Goal: Task Accomplishment & Management: Use online tool/utility

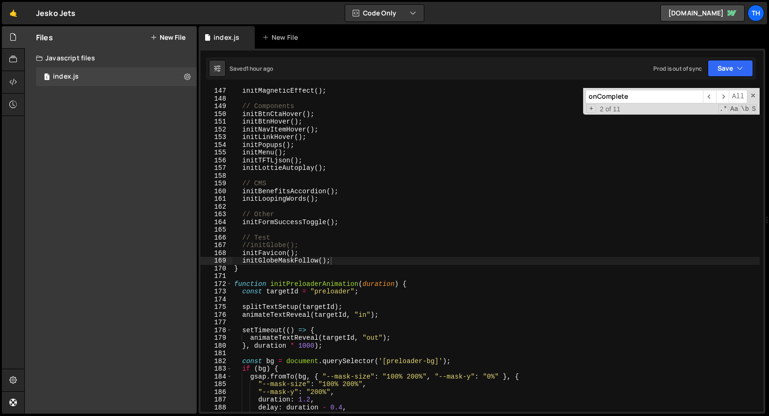
scroll to position [1969, 0]
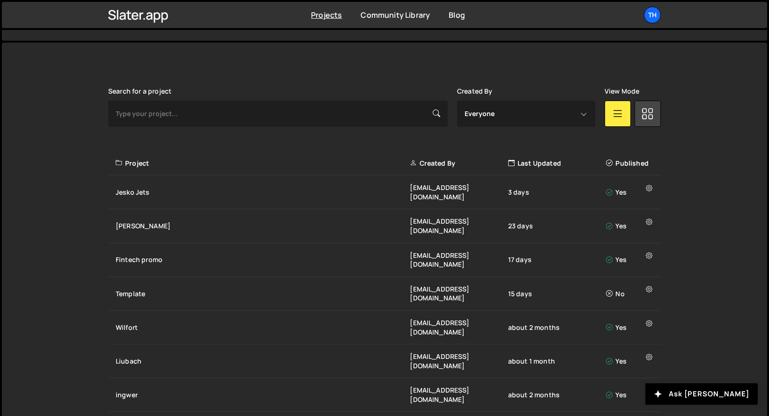
scroll to position [231, 0]
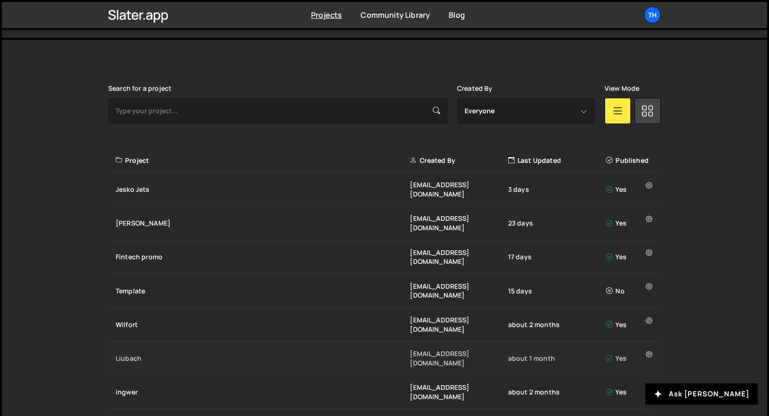
click at [159, 342] on div "Liubach ivanchopei@thefirstthelast.agency about 1 month Yes" at bounding box center [384, 359] width 553 height 34
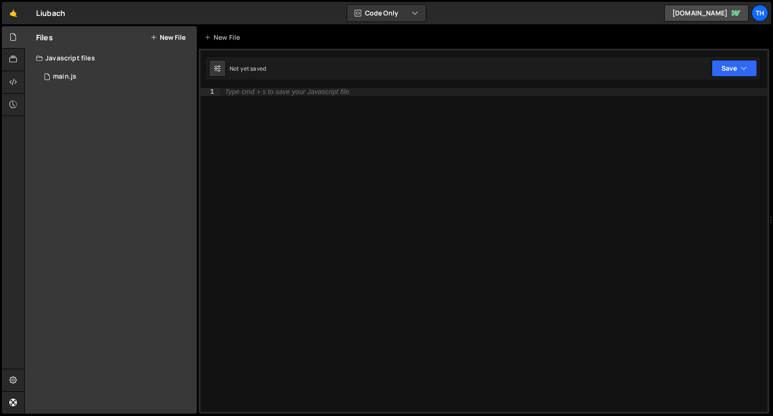
click at [142, 90] on div "Files New File Javascript files 1 main.js 0 CSS files Copy share link Edit File…" at bounding box center [111, 220] width 172 height 388
click at [142, 75] on div "1 main.js 0" at bounding box center [116, 76] width 161 height 19
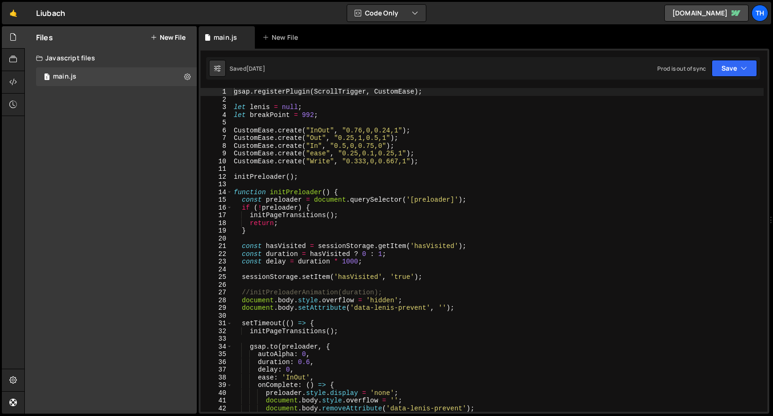
scroll to position [2478, 0]
click at [229, 191] on span at bounding box center [229, 193] width 5 height 8
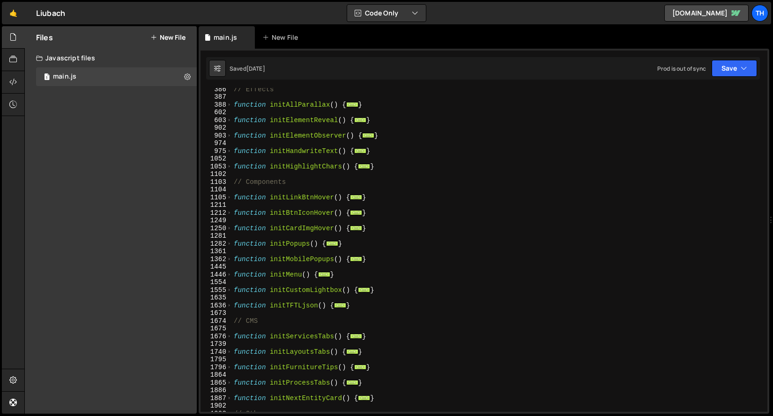
scroll to position [275, 0]
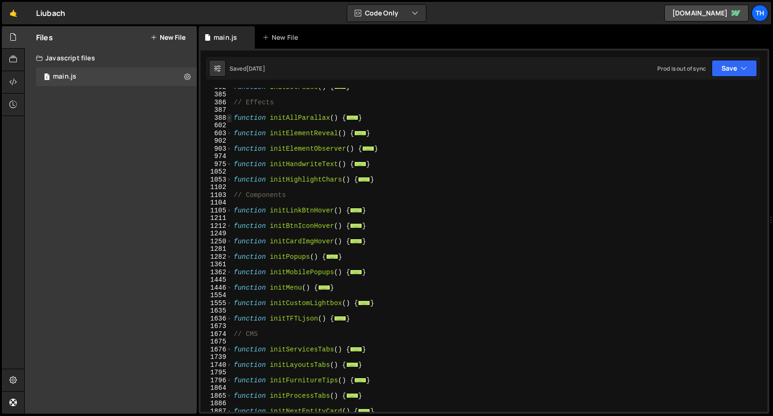
click at [230, 118] on span at bounding box center [229, 118] width 5 height 8
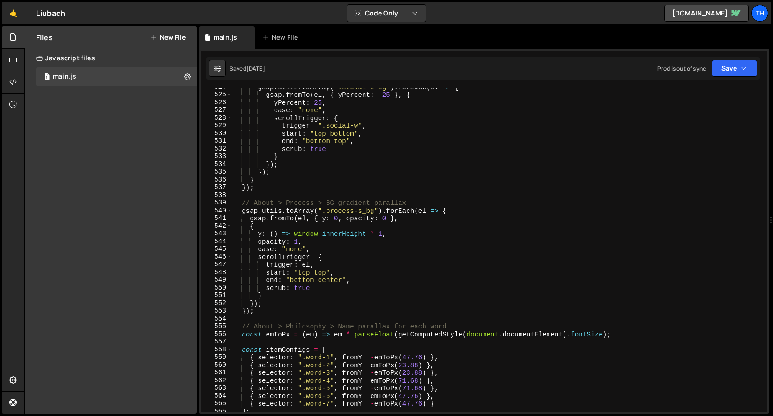
scroll to position [1358, 0]
click at [336, 208] on div "gsap . utils . toArray ( ".social-s_bg" ) . forEach ( el => { gsap . fromTo ( e…" at bounding box center [498, 252] width 532 height 340
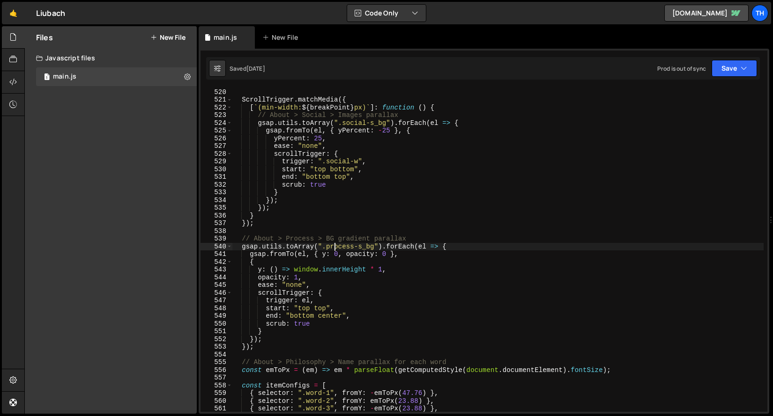
scroll to position [1320, 0]
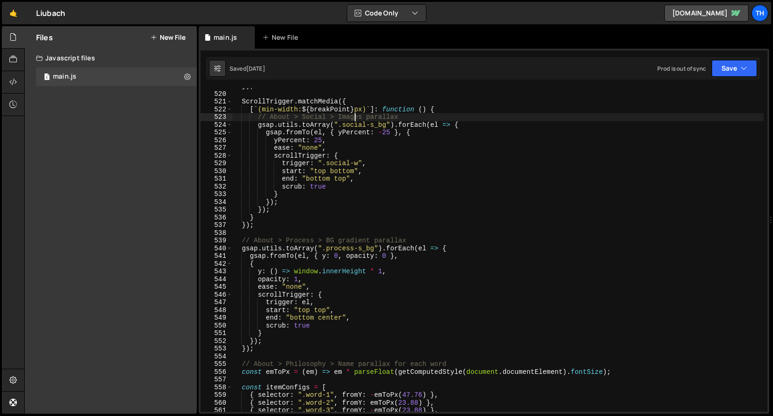
click at [354, 120] on div "}) ; ScrollTrigger . matchMedia ({ [ ` (min-width: ${ breakPoint } px) ` ] : fu…" at bounding box center [498, 252] width 532 height 340
click at [352, 125] on div "}) ; ScrollTrigger . matchMedia ({ [ ` (min-width: ${ breakPoint } px) ` ] : fu…" at bounding box center [498, 252] width 532 height 340
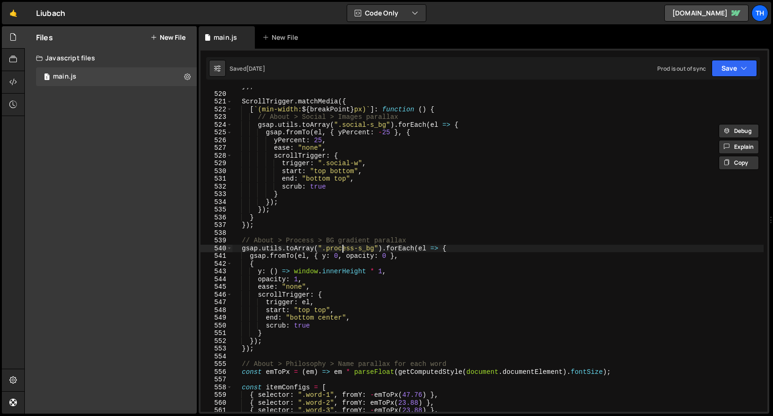
click at [344, 247] on div "}) ; ScrollTrigger . matchMedia ({ [ ` (min-width: ${ breakPoint } px) ` ] : fu…" at bounding box center [498, 252] width 532 height 340
paste textarea "social"
click at [371, 250] on div "}) ; ScrollTrigger . matchMedia ({ [ ` (min-width: ${ breakPoint } px) ` ] : fu…" at bounding box center [498, 252] width 532 height 340
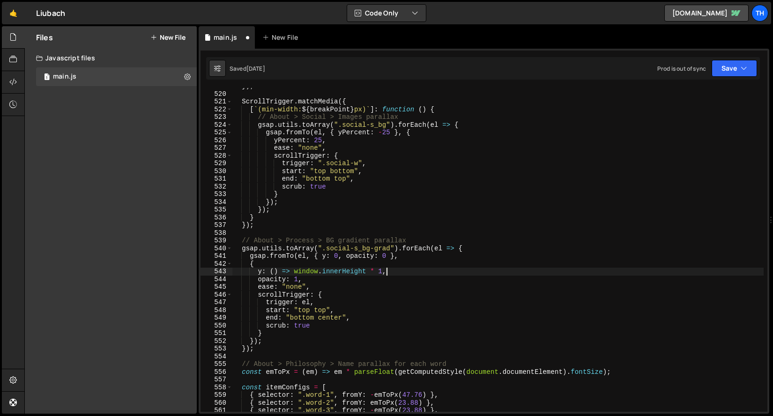
click at [386, 273] on div "}) ; ScrollTrigger . matchMedia ({ [ ` (min-width: ${ breakPoint } px) ` ] : fu…" at bounding box center [498, 252] width 532 height 340
click at [731, 64] on button "Save" at bounding box center [734, 68] width 45 height 17
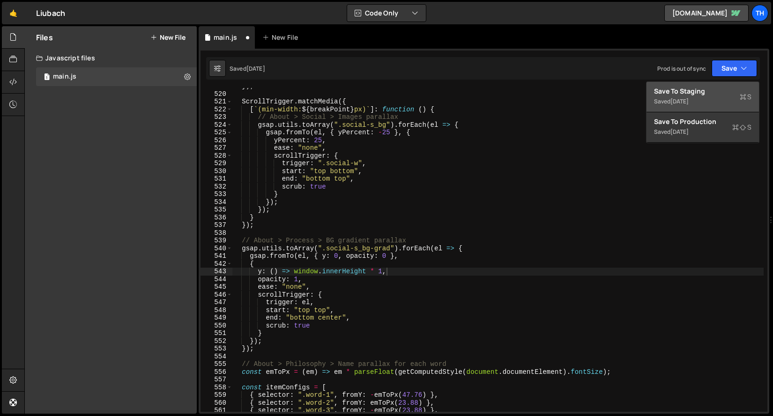
click at [713, 89] on div "Save to Staging S" at bounding box center [702, 91] width 97 height 9
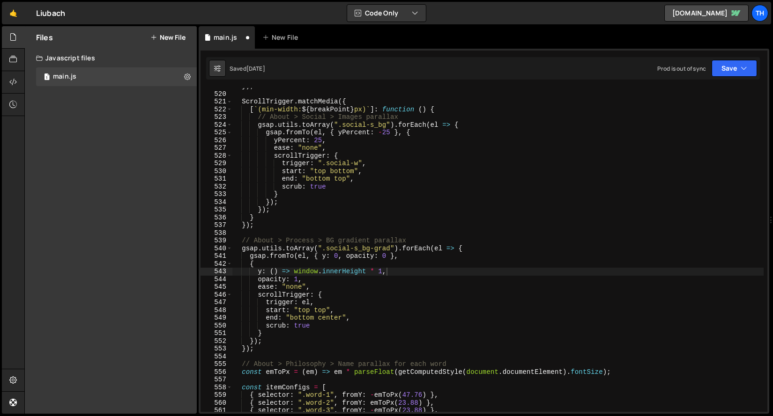
scroll to position [3900, 0]
click at [380, 273] on div "}) ; ScrollTrigger . matchMedia ({ [ ` (min-width: ${ breakPoint } px) ` ] : fu…" at bounding box center [498, 252] width 532 height 340
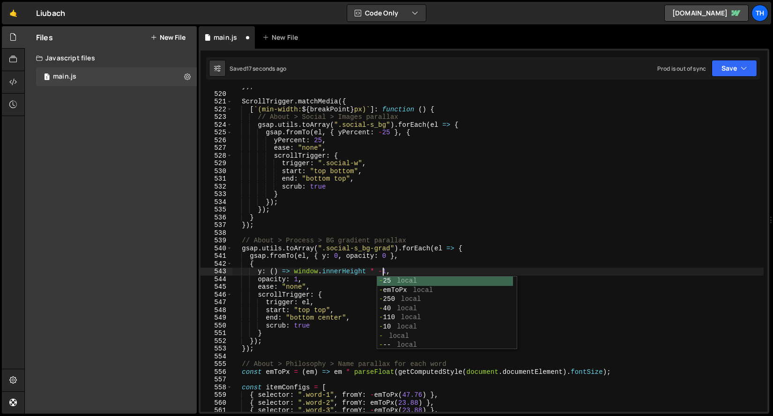
click at [311, 265] on div "}) ; ScrollTrigger . matchMedia ({ [ ` (min-width: ${ breakPoint } px) ` ] : fu…" at bounding box center [498, 252] width 532 height 340
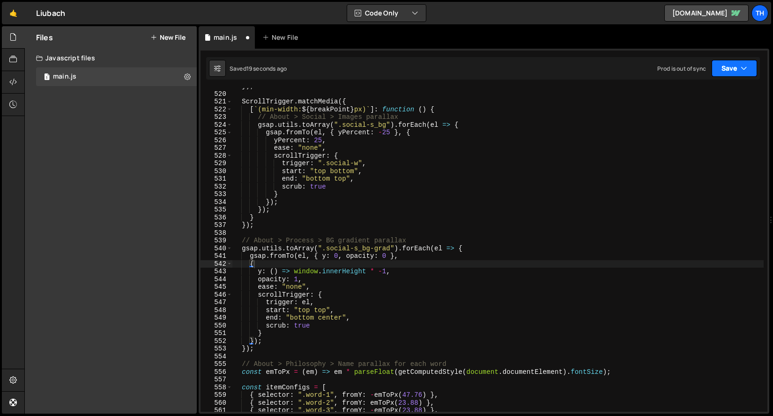
click at [722, 72] on button "Save" at bounding box center [734, 68] width 45 height 17
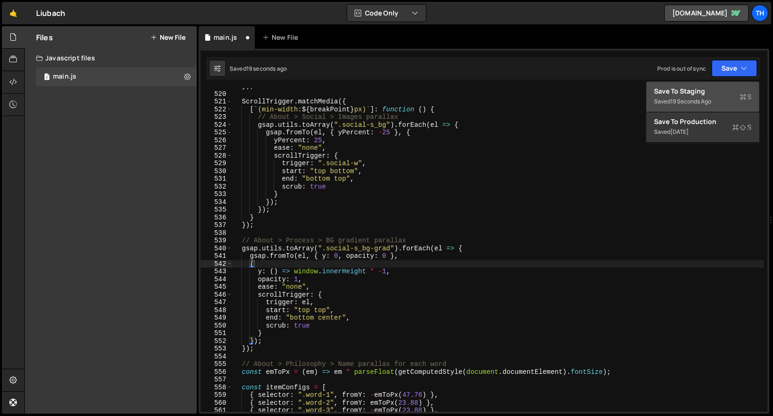
click at [699, 97] on div "Saved 19 seconds ago" at bounding box center [702, 101] width 97 height 11
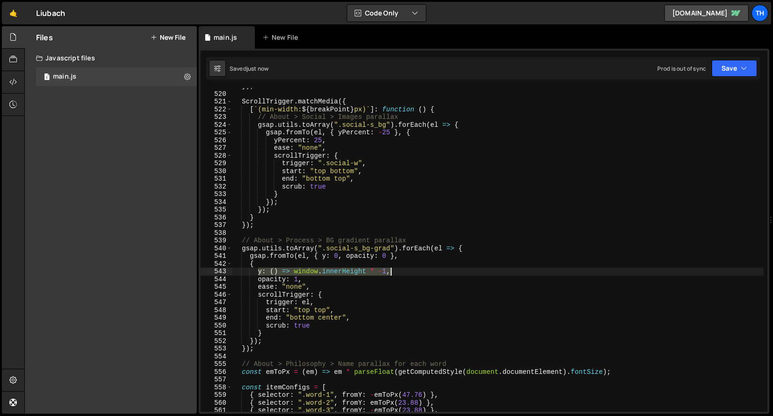
drag, startPoint x: 260, startPoint y: 272, endPoint x: 401, endPoint y: 273, distance: 141.5
click at [401, 273] on div "}) ; ScrollTrigger . matchMedia ({ [ ` (min-width: ${ breakPoint } px) ` ] : fu…" at bounding box center [498, 252] width 532 height 340
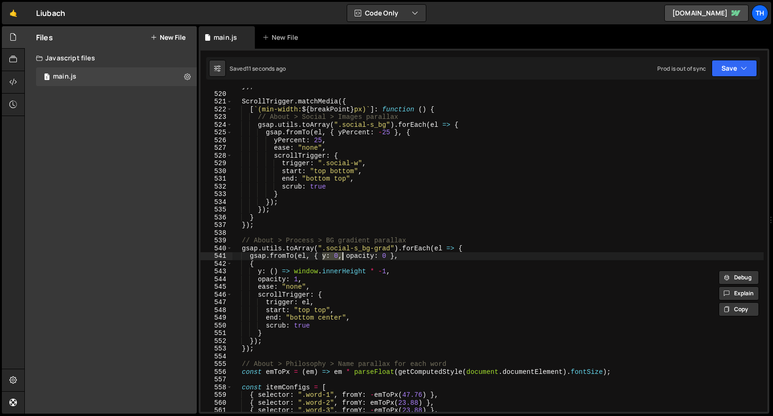
drag, startPoint x: 322, startPoint y: 258, endPoint x: 342, endPoint y: 259, distance: 19.2
click at [342, 259] on div "}) ; ScrollTrigger . matchMedia ({ [ ` (min-width: ${ breakPoint } px) ` ] : fu…" at bounding box center [498, 252] width 532 height 340
paste textarea "() => window.innerHeight * -1"
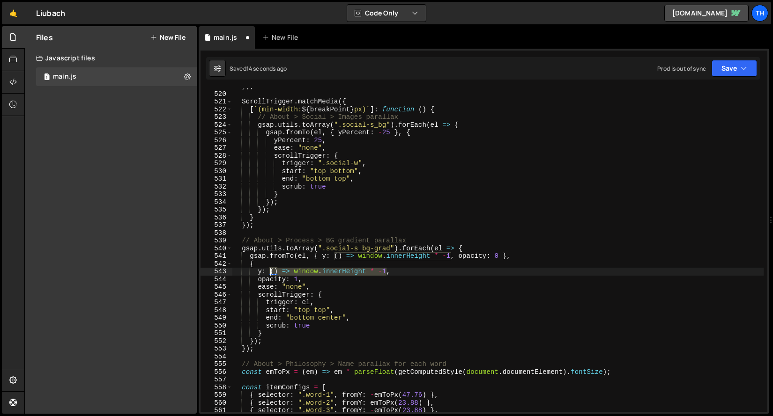
drag, startPoint x: 387, startPoint y: 273, endPoint x: 270, endPoint y: 270, distance: 117.6
click at [270, 270] on div "}) ; ScrollTrigger . matchMedia ({ [ ` (min-width: ${ breakPoint } px) ` ] : fu…" at bounding box center [498, 252] width 532 height 340
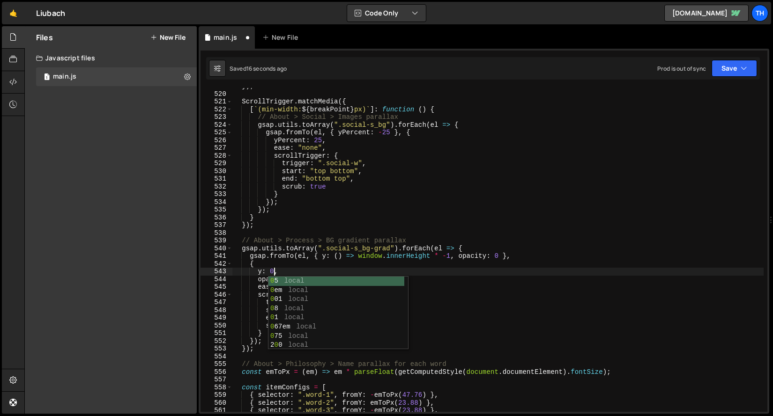
click at [350, 249] on div "}) ; ScrollTrigger . matchMedia ({ [ ` (min-width: ${ breakPoint } px) ` ] : fu…" at bounding box center [498, 252] width 532 height 340
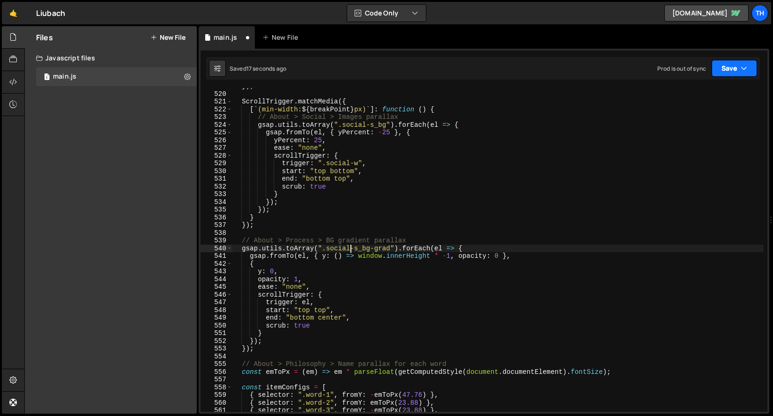
click at [721, 71] on button "Save" at bounding box center [734, 68] width 45 height 17
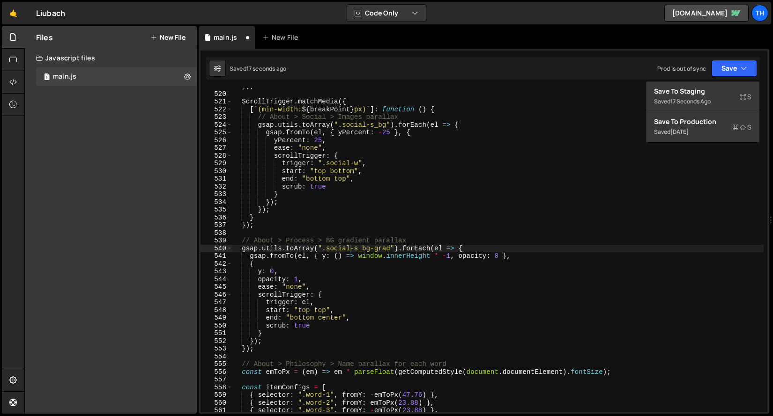
click at [716, 81] on div "1 Type cmd + s to save your Javascript file. הההההההההההההההההההההההההההההההההה…" at bounding box center [484, 231] width 571 height 365
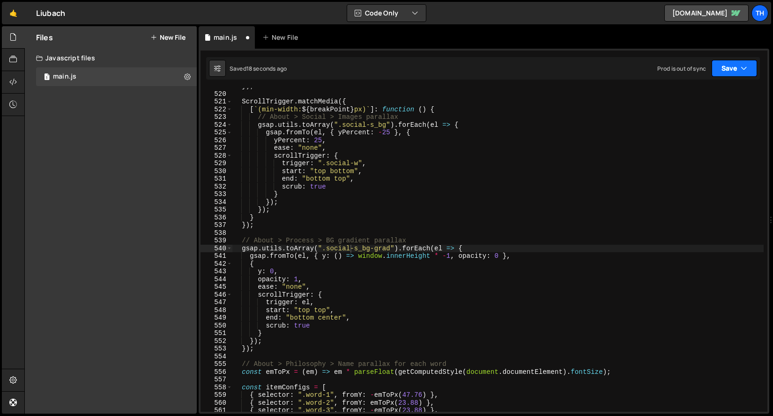
click at [719, 76] on button "Save" at bounding box center [734, 68] width 45 height 17
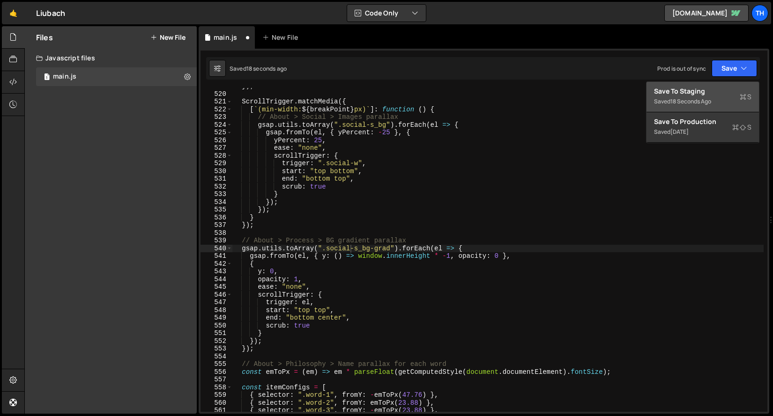
click at [712, 97] on div "Saved 18 seconds ago" at bounding box center [702, 101] width 97 height 11
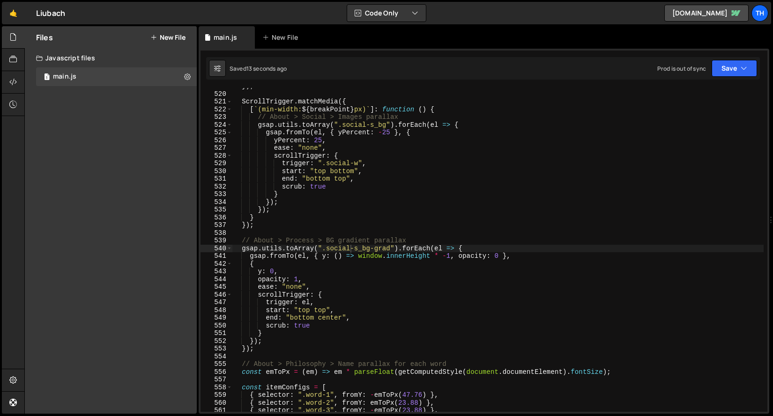
scroll to position [0, 1]
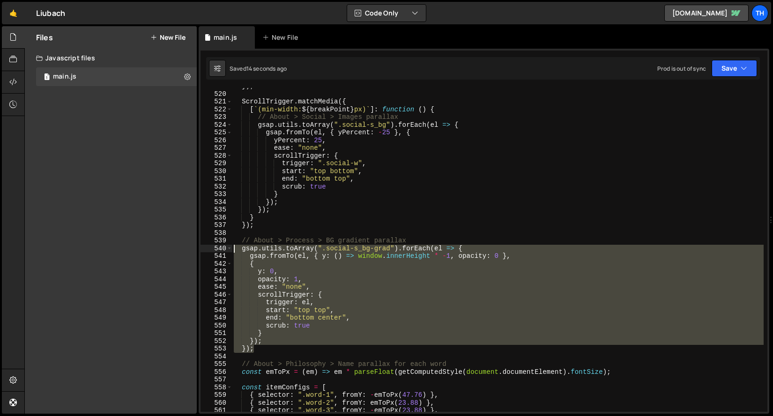
drag, startPoint x: 264, startPoint y: 350, endPoint x: 142, endPoint y: 247, distance: 159.9
click at [142, 247] on div "Files New File Javascript files 1 main.js 0 CSS files Copy share link Edit File…" at bounding box center [398, 220] width 749 height 388
paste textarea "});"
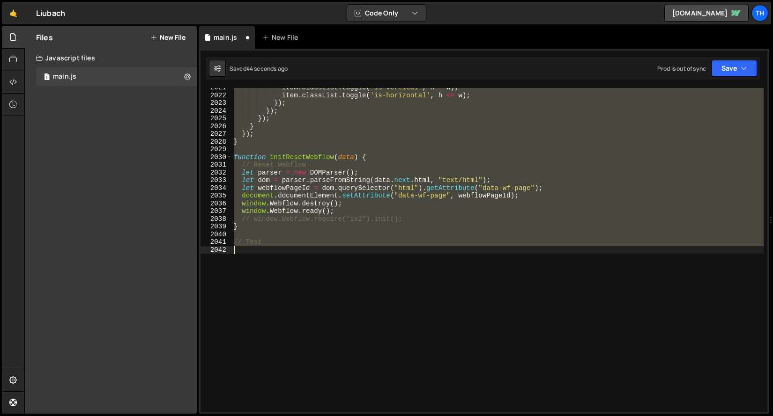
scroll to position [3976, 0]
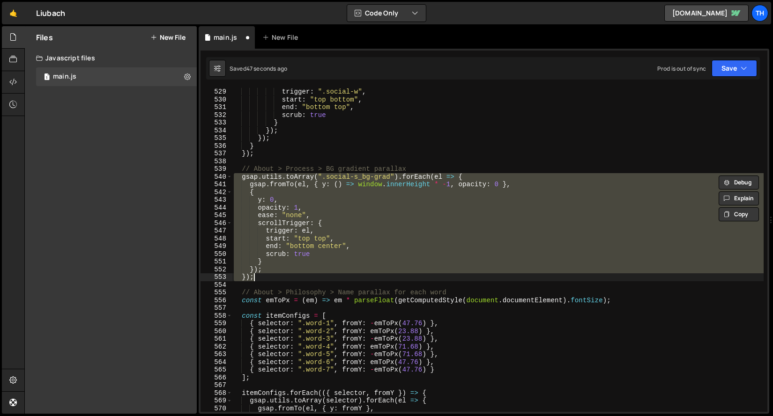
click at [274, 253] on div "trigger : ".social-w" , start : "top bottom" , end : "bottom top" , scrub : tru…" at bounding box center [498, 250] width 532 height 324
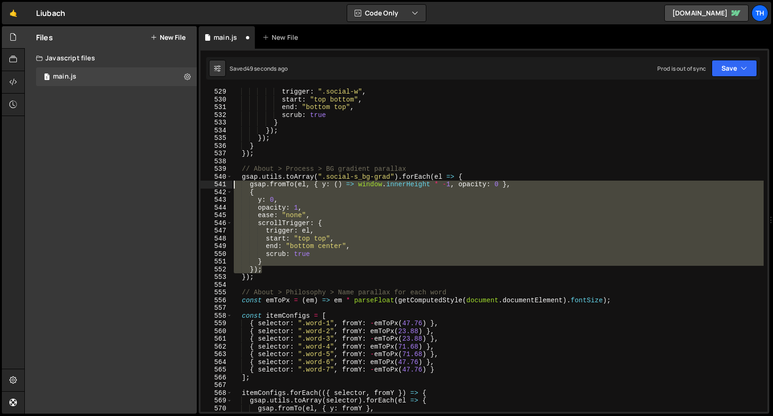
drag, startPoint x: 271, startPoint y: 271, endPoint x: 159, endPoint y: 184, distance: 142.5
click at [159, 184] on div "Files New File Javascript files 1 main.js 0 CSS files Copy share link Edit File…" at bounding box center [398, 220] width 749 height 388
paste textarea "});"
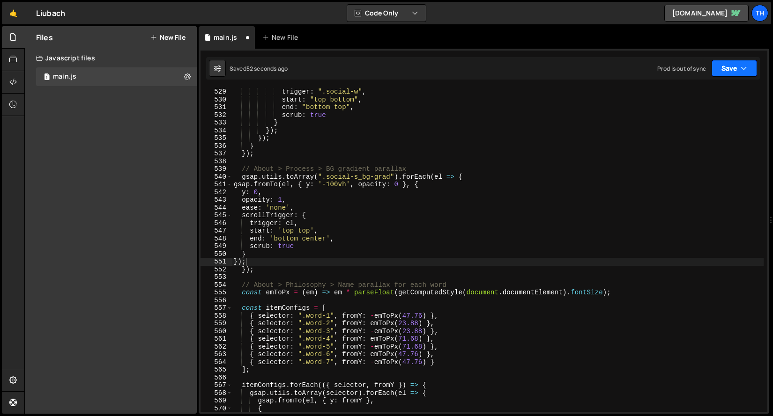
click at [728, 68] on button "Save" at bounding box center [734, 68] width 45 height 17
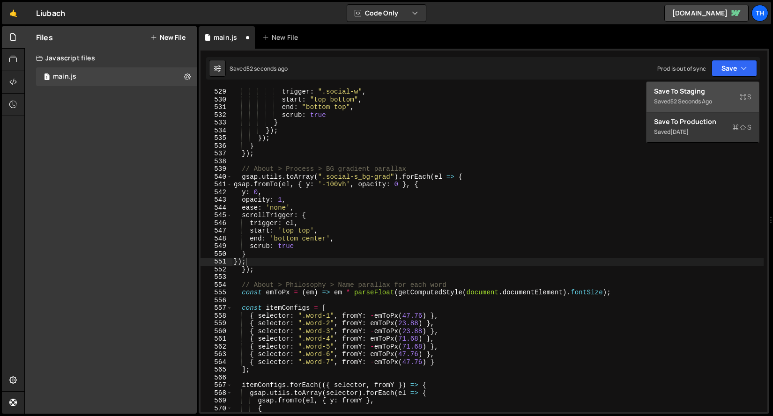
click at [712, 86] on button "Save to Staging S Saved 52 seconds ago" at bounding box center [703, 97] width 112 height 30
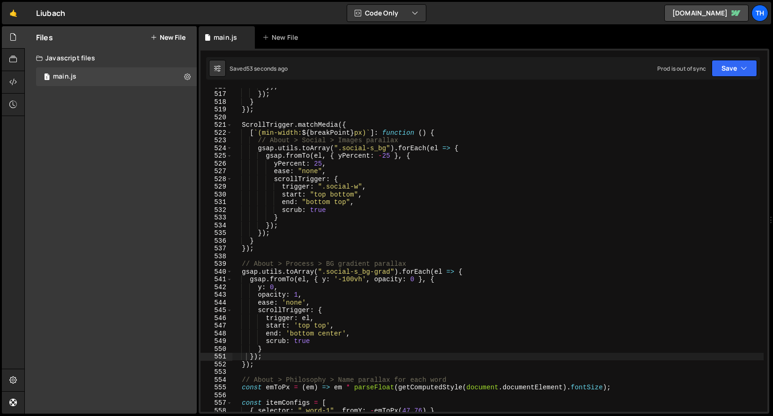
scroll to position [3873, 0]
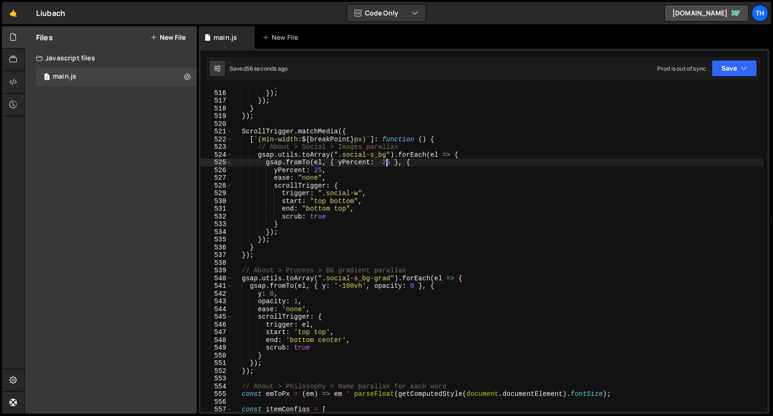
click at [386, 164] on div "} }) ; }) ; } }) ; ScrollTrigger . matchMedia ({ [ ` (min-width: ${ breakPoint …" at bounding box center [498, 252] width 532 height 340
click at [317, 169] on div "} }) ; }) ; } }) ; ScrollTrigger . matchMedia ({ [ ` (min-width: ${ breakPoint …" at bounding box center [498, 252] width 532 height 340
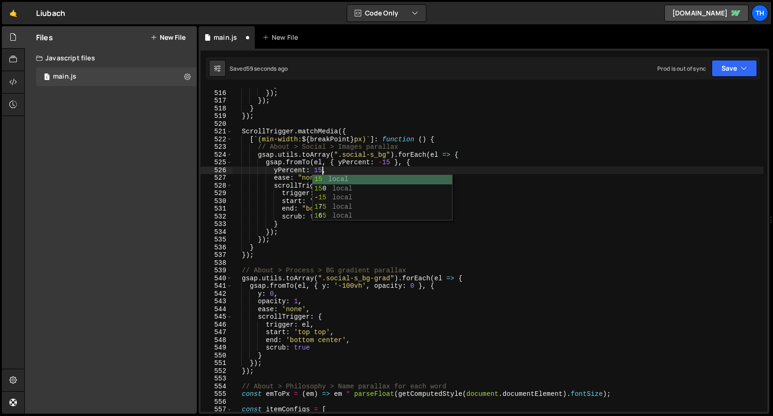
click at [447, 136] on div "} }) ; }) ; } }) ; ScrollTrigger . matchMedia ({ [ ` (min-width: ${ breakPoint …" at bounding box center [498, 252] width 532 height 340
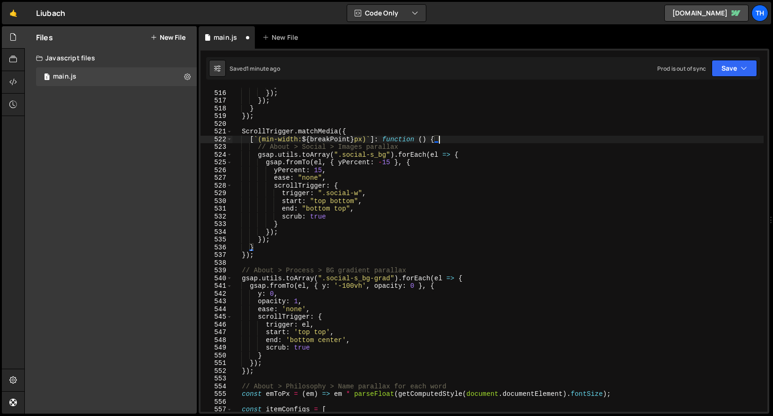
click at [731, 53] on div "1 Type cmd + s to save your Javascript file. הההההההההההההההההההההההההההההההההה…" at bounding box center [484, 231] width 571 height 365
click at [728, 60] on button "Save" at bounding box center [734, 68] width 45 height 17
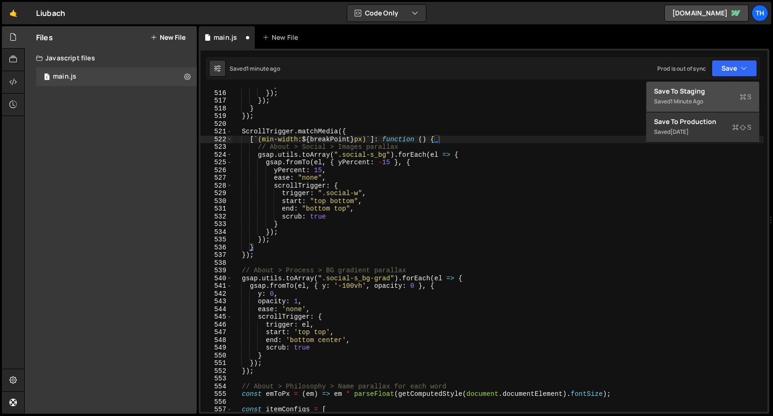
click at [692, 90] on div "Save to Staging S" at bounding box center [702, 91] width 97 height 9
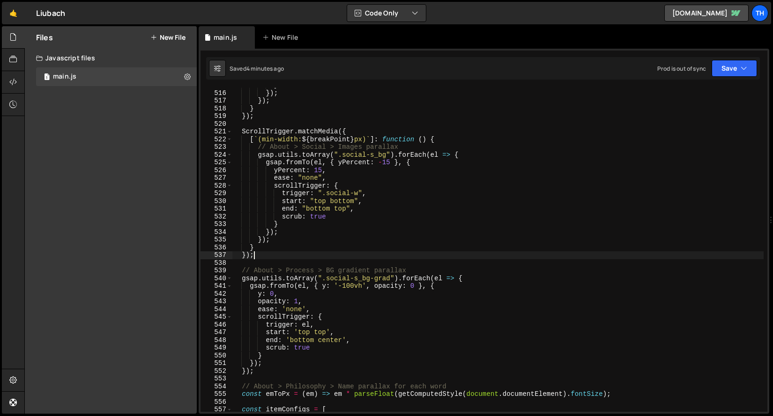
scroll to position [0, 1]
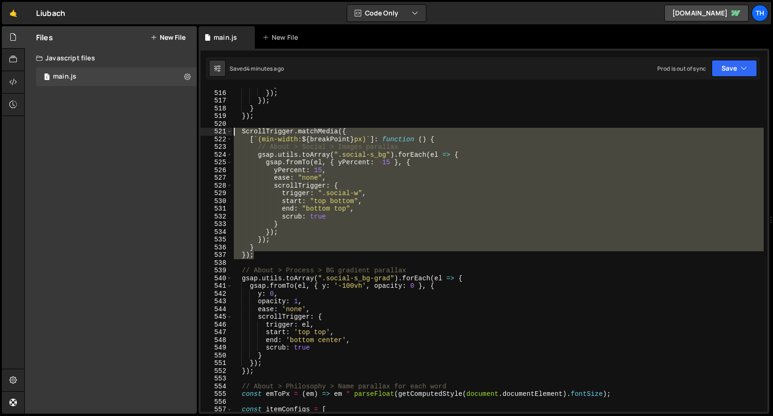
drag, startPoint x: 270, startPoint y: 253, endPoint x: 170, endPoint y: 131, distance: 158.4
click at [170, 131] on div "Files New File Javascript files 1 main.js 0 CSS files Copy share link Edit File…" at bounding box center [398, 220] width 749 height 388
type textarea "ScrollTrigger.matchMedia({ [`(min-width: ${breakPoint}px)`]: function () {"
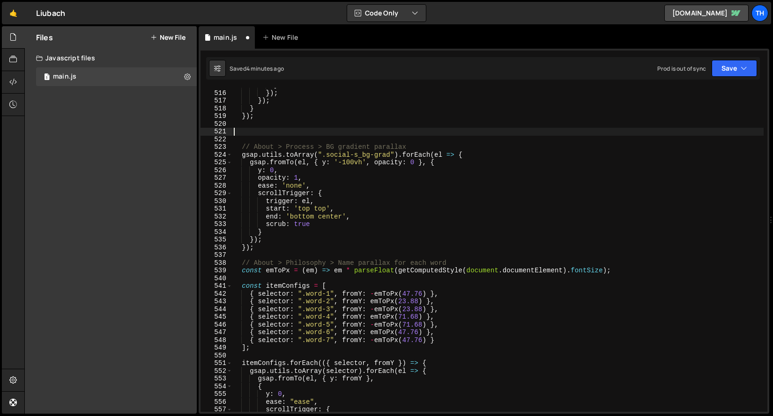
scroll to position [0, 0]
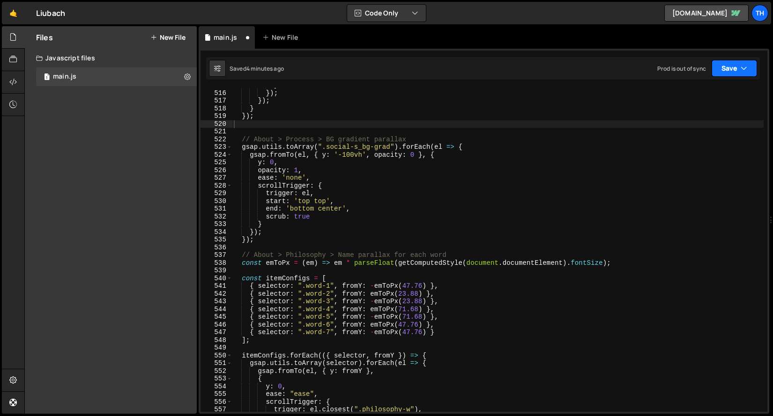
click at [740, 75] on button "Save" at bounding box center [734, 68] width 45 height 17
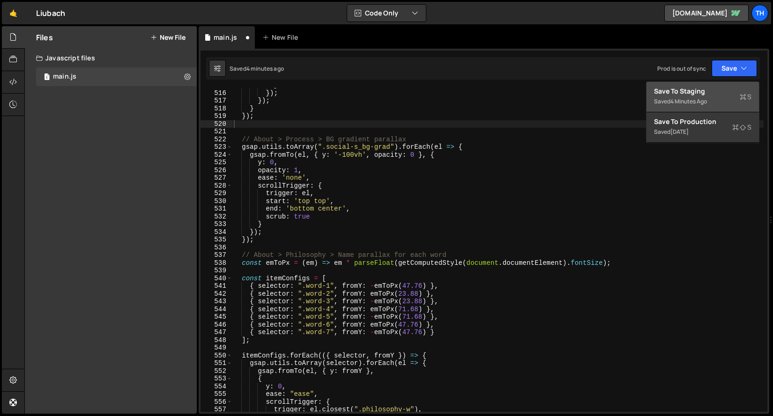
click at [714, 87] on div "Save to Staging S" at bounding box center [702, 91] width 97 height 9
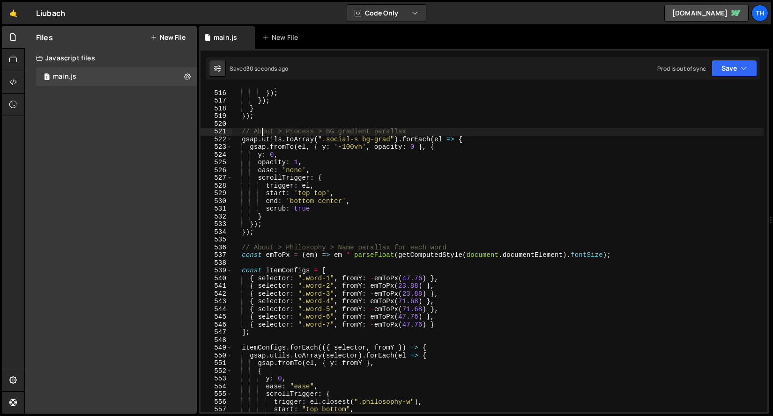
click at [262, 130] on div "} }) ; }) ; } }) ; // About > Process > BG gradient parallax gsap . utils . toA…" at bounding box center [498, 252] width 532 height 340
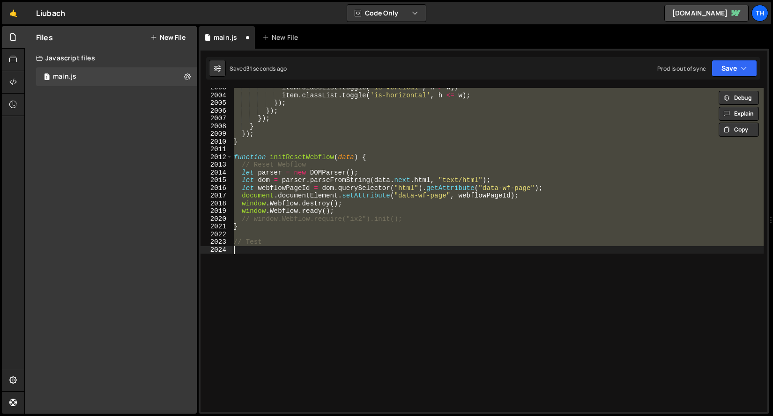
scroll to position [3874, 0]
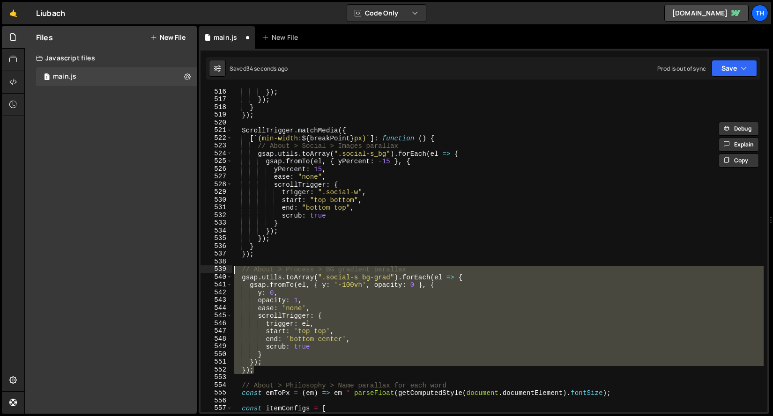
drag, startPoint x: 268, startPoint y: 369, endPoint x: 199, endPoint y: 270, distance: 120.6
click at [199, 270] on div "1 Type cmd + s to save your Javascript file. הההההההההההההההההההההההההההההההההה…" at bounding box center [484, 231] width 571 height 365
type textarea "// About > Process > BG gradient parallax gsap.utils.toArray(".social-s_bg-grad…"
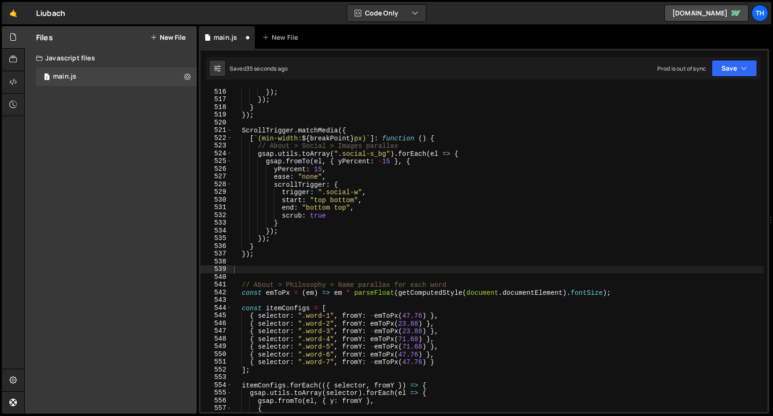
click at [733, 57] on div "Saved 35 seconds ago Prod is out of sync Upgrade to Edit Save Save to Staging S…" at bounding box center [483, 68] width 554 height 22
drag, startPoint x: 729, startPoint y: 66, endPoint x: 729, endPoint y: 72, distance: 6.1
click at [729, 67] on button "Save" at bounding box center [734, 68] width 45 height 17
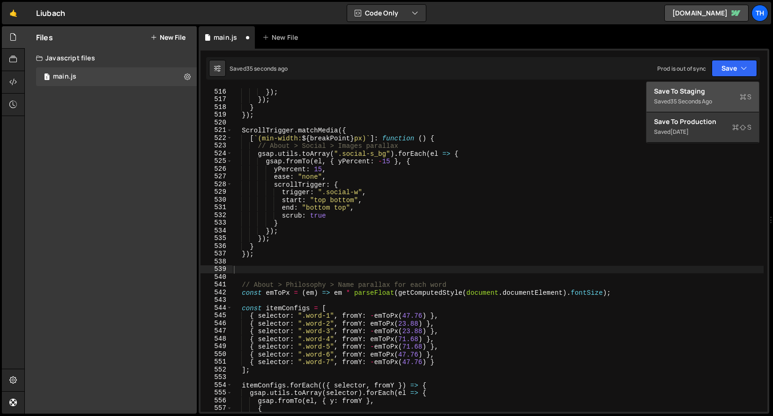
click at [718, 91] on div "Save to Staging S" at bounding box center [702, 91] width 97 height 9
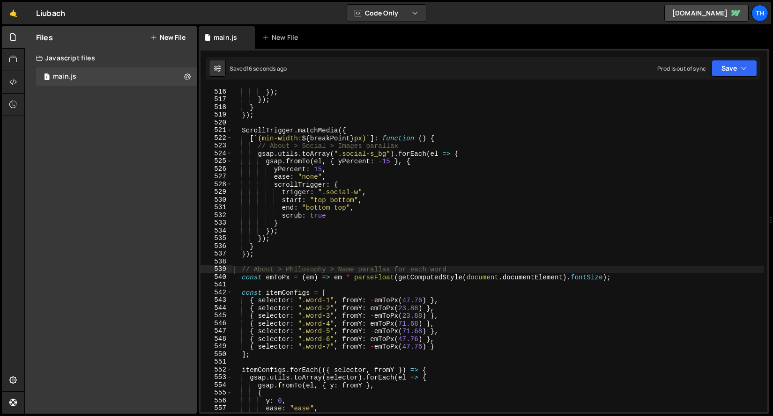
click at [339, 198] on div "}) ; }) ; } }) ; ScrollTrigger . matchMedia ({ [ ` (min-width: ${ breakPoint } …" at bounding box center [498, 258] width 532 height 340
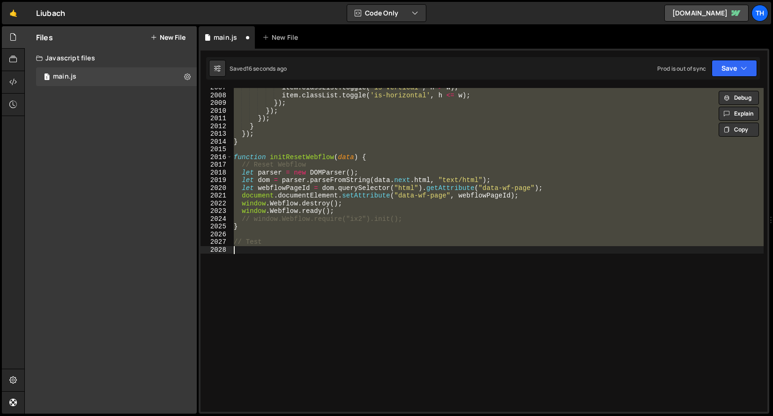
type textarea "}); });"
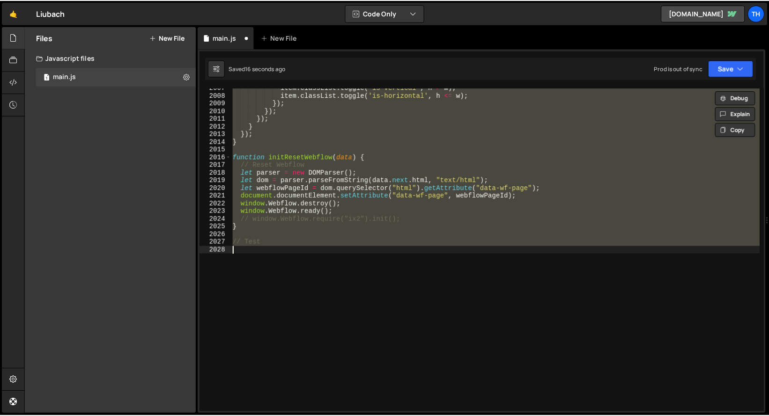
scroll to position [3986, 0]
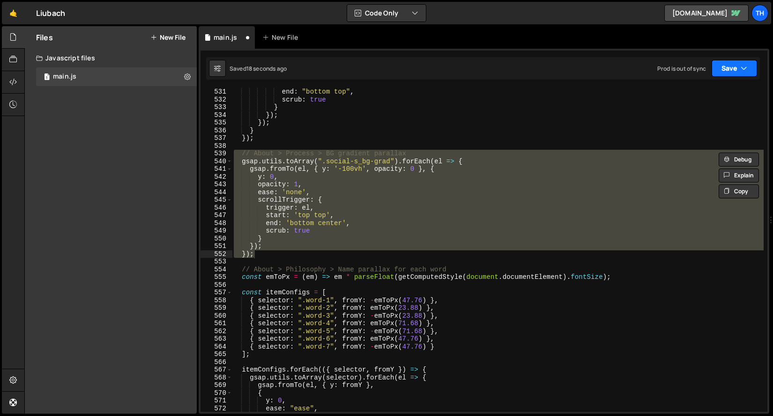
click at [729, 64] on button "Save" at bounding box center [734, 68] width 45 height 17
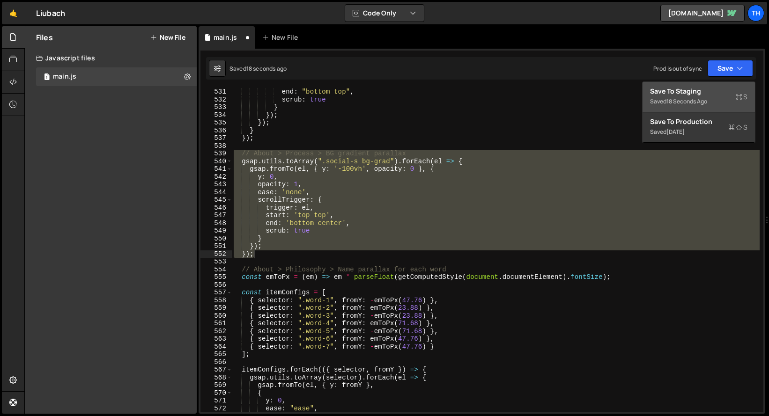
click at [722, 85] on button "Save to Staging S Saved 18 seconds ago" at bounding box center [699, 97] width 112 height 30
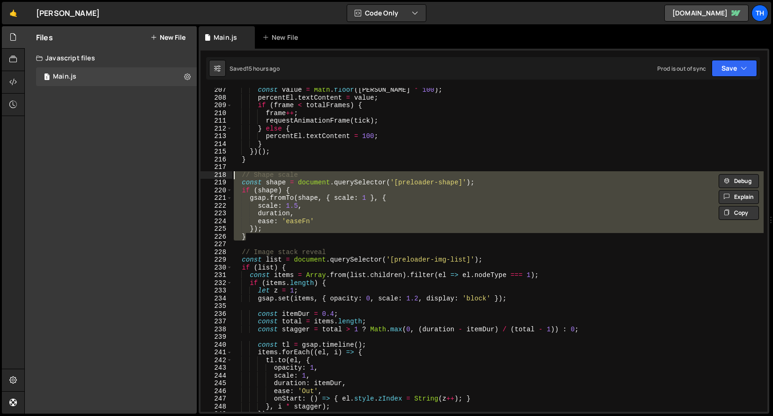
scroll to position [342, 0]
